Goal: Find specific page/section: Find specific page/section

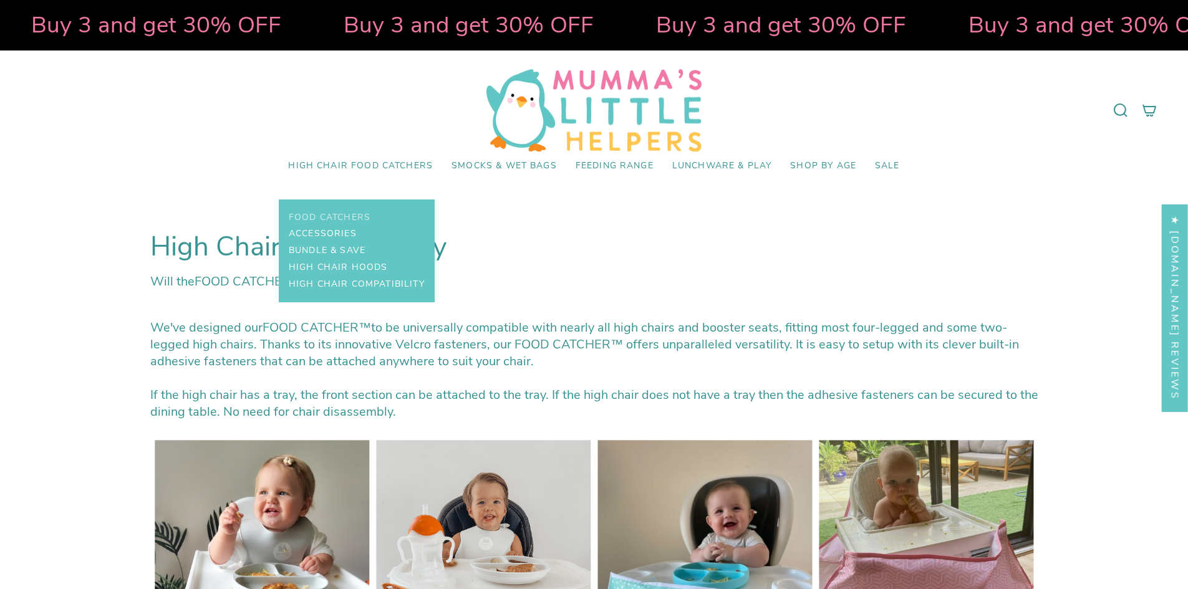
click at [341, 210] on link "Food Catchers" at bounding box center [330, 218] width 82 height 17
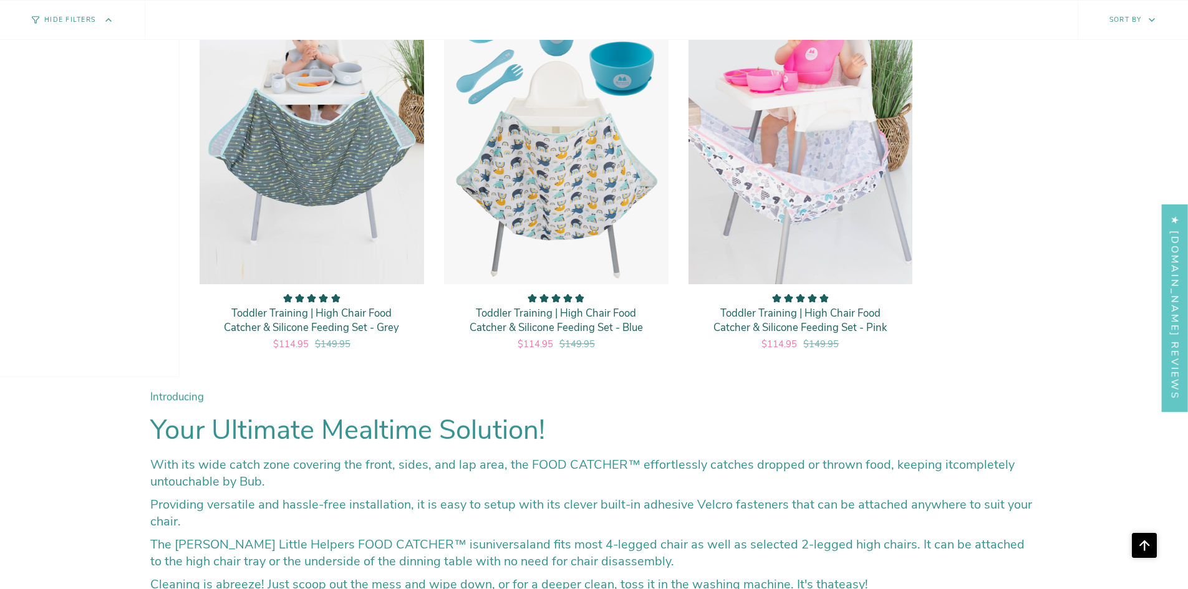
scroll to position [3583, 0]
